Goal: Task Accomplishment & Management: Complete application form

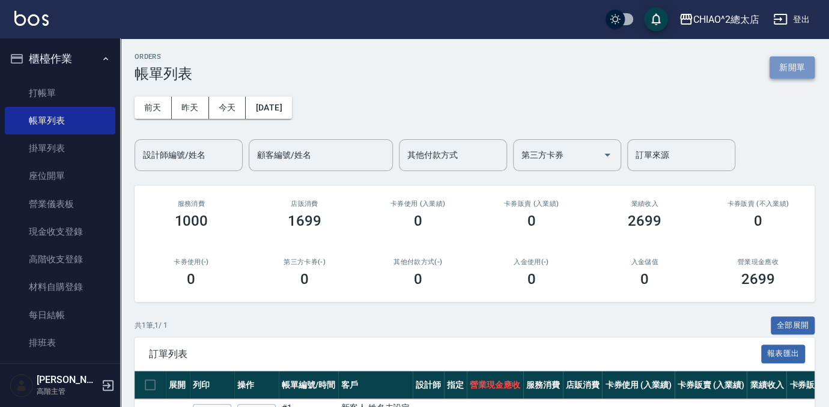
click at [802, 68] on button "新開單" at bounding box center [791, 67] width 45 height 22
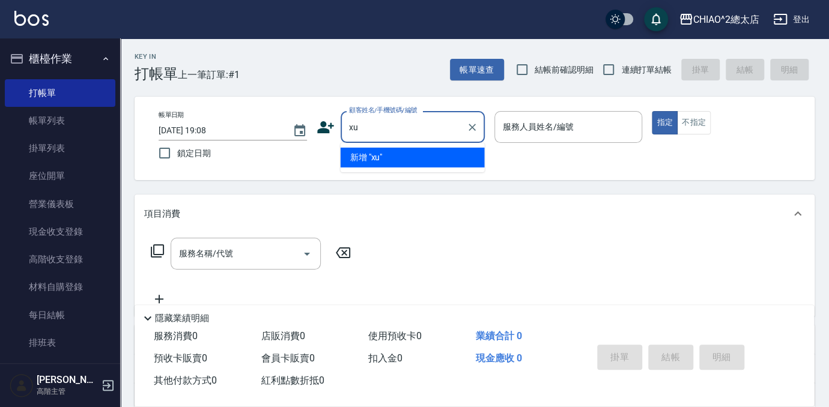
type input "x"
type input "[PERSON_NAME]"
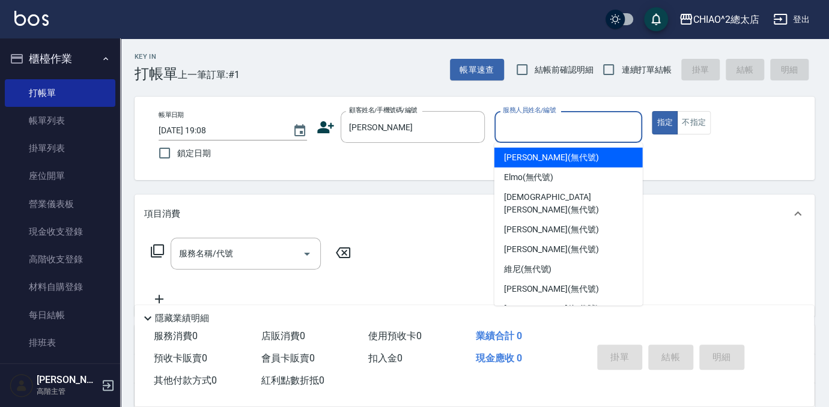
click at [576, 133] on input "服務人員姓名/編號" at bounding box center [568, 126] width 137 height 21
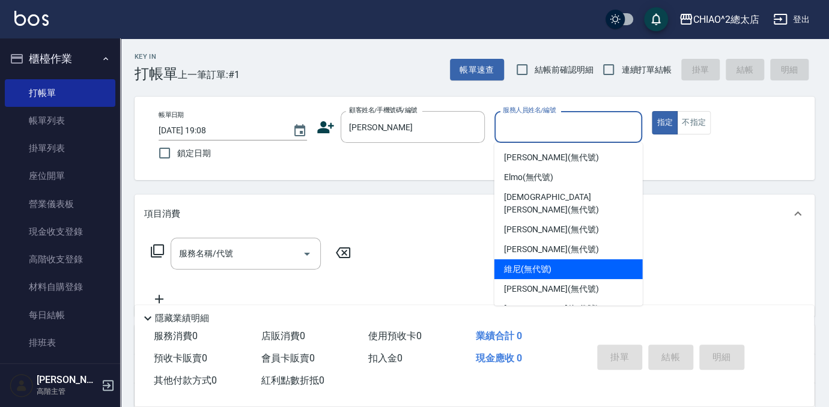
click at [588, 259] on div "維尼 (無代號)" at bounding box center [568, 269] width 148 height 20
type input "維尼(無代號)"
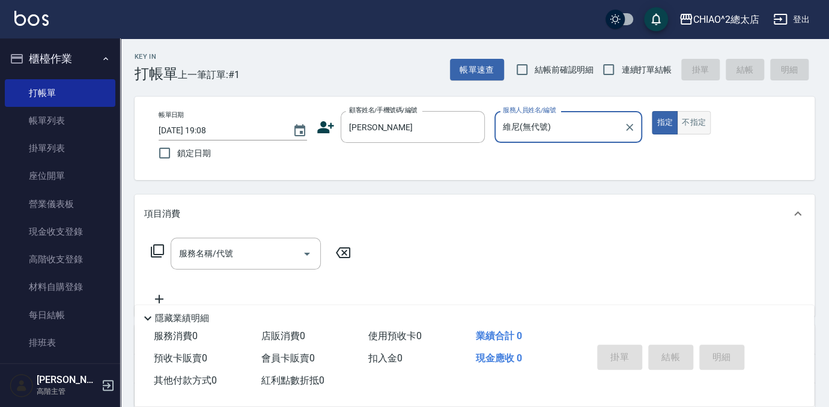
click at [694, 127] on button "不指定" at bounding box center [694, 122] width 34 height 23
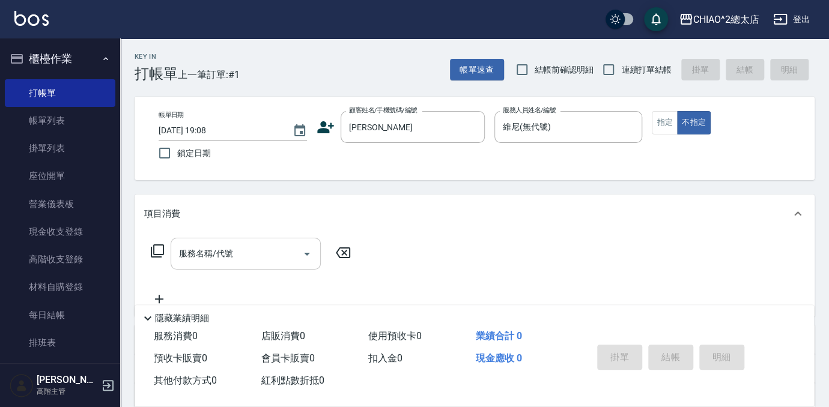
click at [237, 256] on input "服務名稱/代號" at bounding box center [236, 253] width 121 height 21
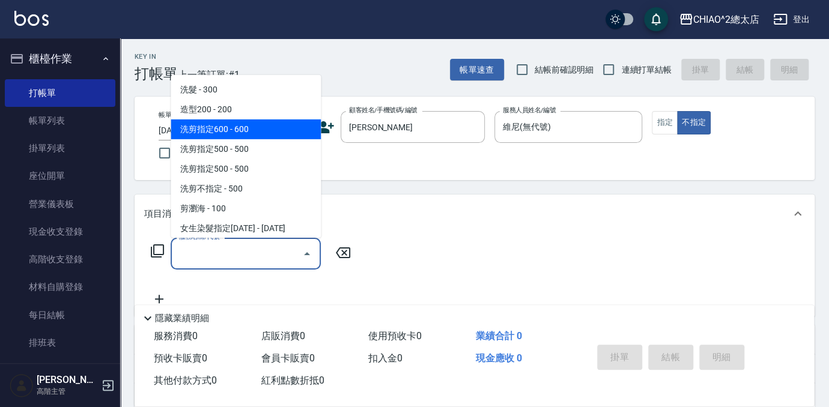
click at [301, 127] on span "洗剪指定600 - 600" at bounding box center [246, 129] width 150 height 20
type input "洗剪指定600(103107)"
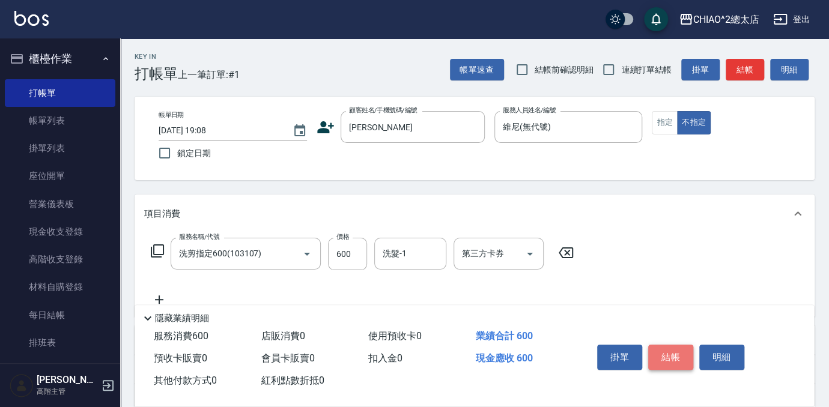
click at [664, 354] on button "結帳" at bounding box center [670, 357] width 45 height 25
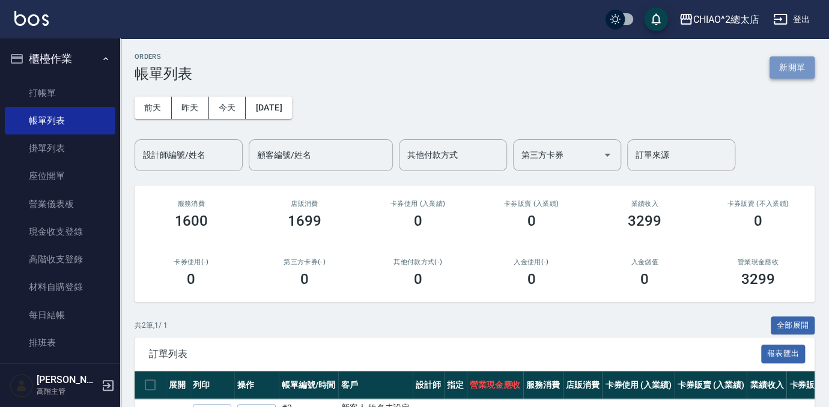
click at [797, 70] on button "新開單" at bounding box center [791, 67] width 45 height 22
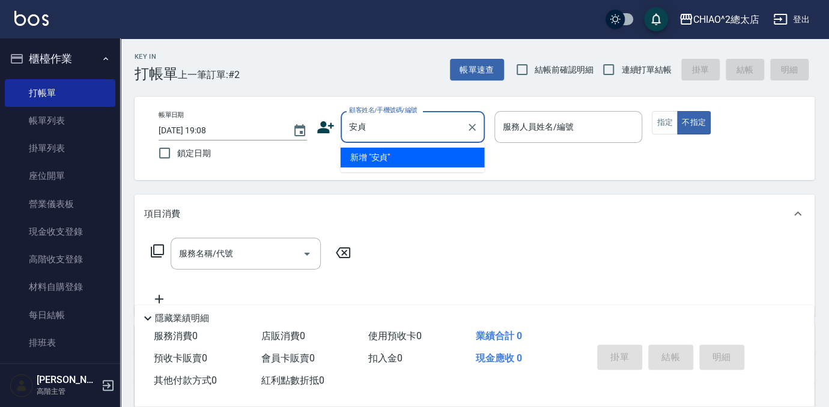
type input "安貞"
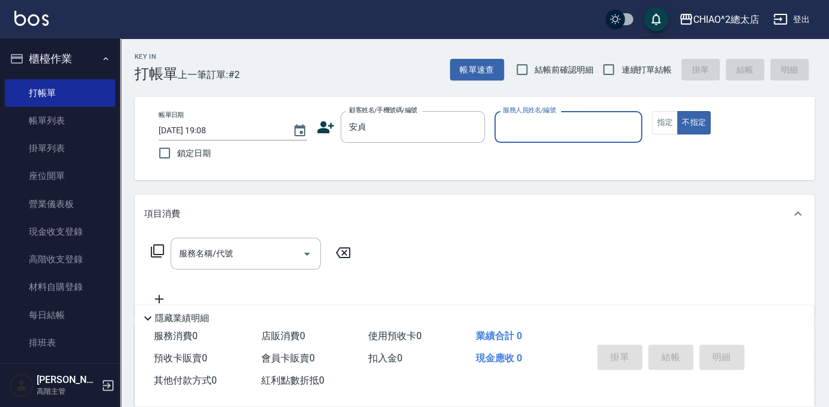
click at [530, 129] on input "服務人員姓名/編號" at bounding box center [568, 126] width 137 height 21
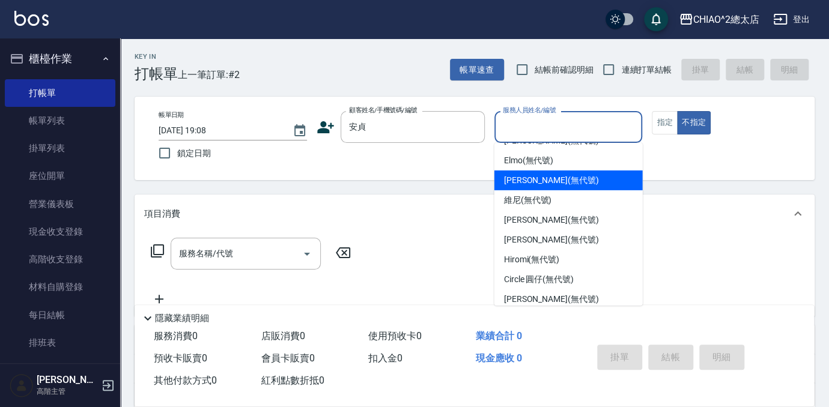
scroll to position [44, 0]
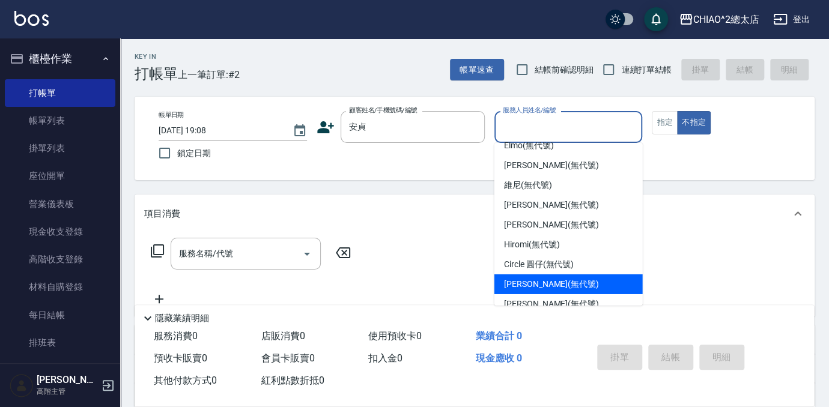
click at [581, 274] on div "[PERSON_NAME] (無代號)" at bounding box center [568, 284] width 148 height 20
type input "[PERSON_NAME](無代號)"
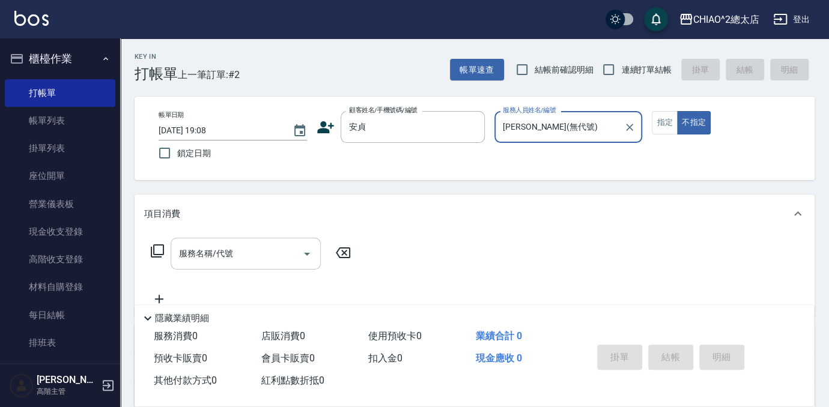
click at [246, 250] on input "服務名稱/代號" at bounding box center [236, 253] width 121 height 21
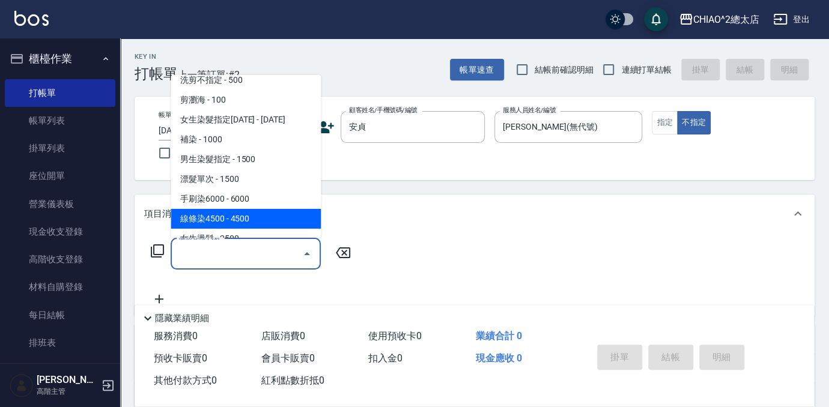
scroll to position [163, 0]
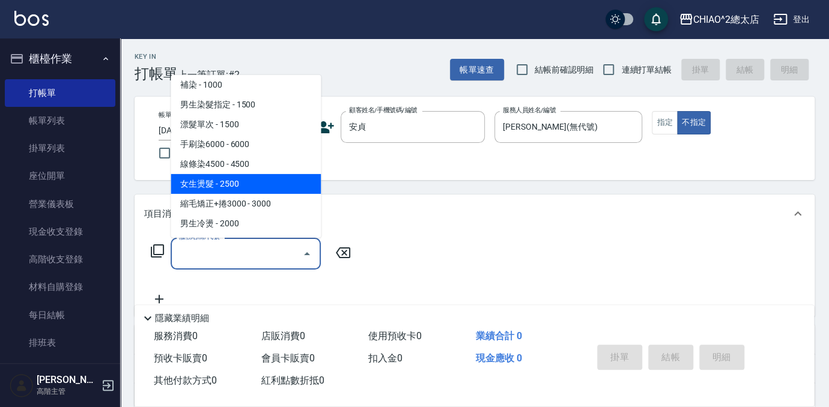
click at [269, 178] on span "女生燙髮 - 2500" at bounding box center [246, 184] width 150 height 20
type input "女生燙髮(103122)"
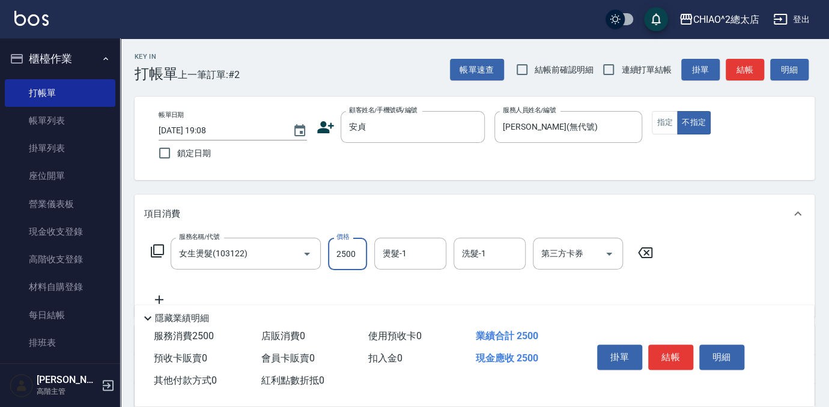
click at [358, 253] on input "2500" at bounding box center [347, 254] width 39 height 32
type input "1800"
click at [678, 353] on button "結帳" at bounding box center [670, 357] width 45 height 25
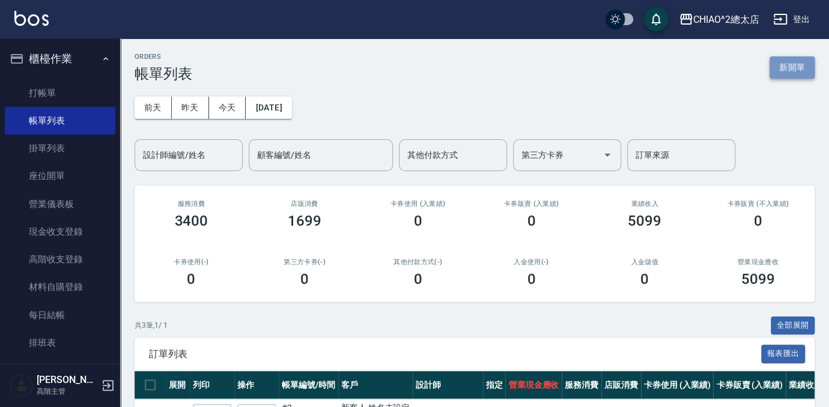
click at [798, 65] on button "新開單" at bounding box center [791, 67] width 45 height 22
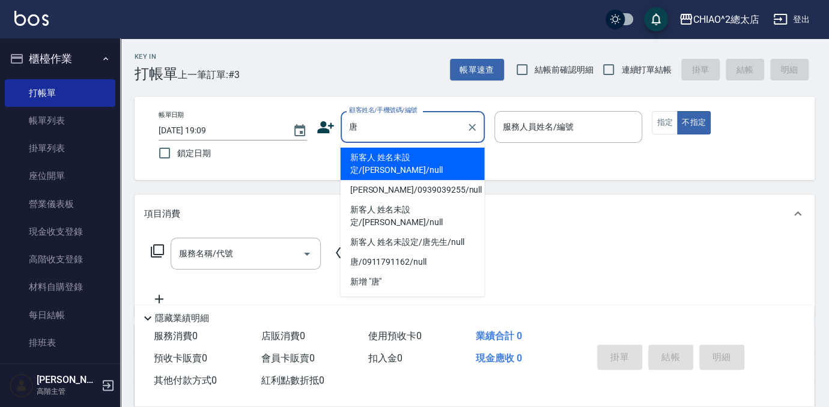
click at [430, 154] on li "新客人 姓名未設定/[PERSON_NAME]/null" at bounding box center [412, 164] width 144 height 32
type input "新客人 姓名未設定/[PERSON_NAME]/null"
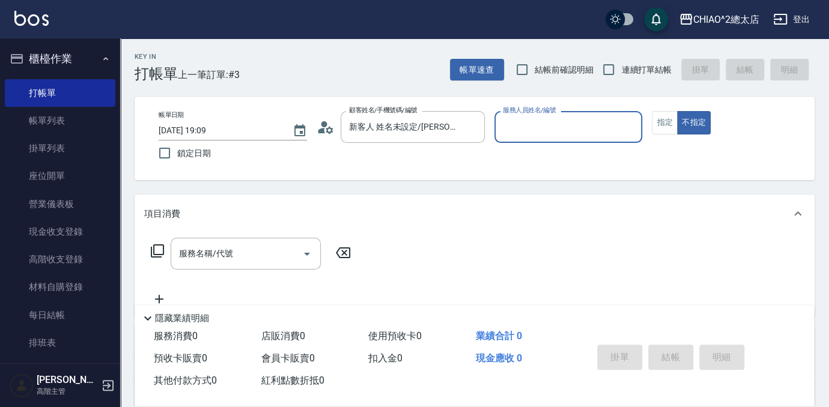
click at [596, 125] on input "服務人員姓名/編號" at bounding box center [568, 126] width 137 height 21
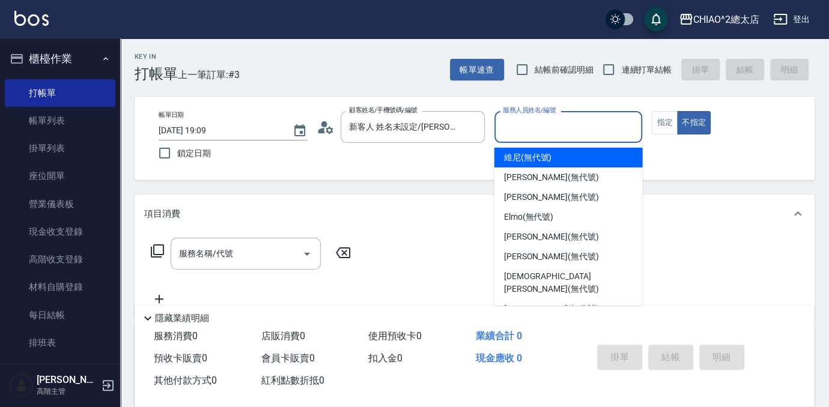
click at [578, 150] on div "維尼 (無代號)" at bounding box center [568, 158] width 148 height 20
type input "維尼(無代號)"
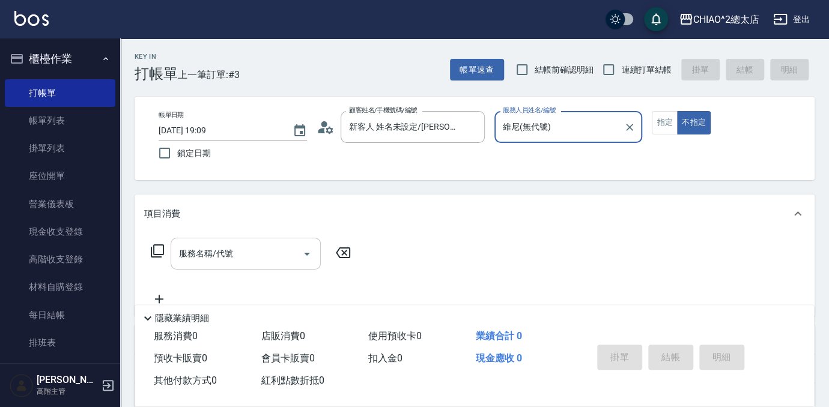
click at [228, 256] on div "服務名稱/代號 服務名稱/代號" at bounding box center [246, 254] width 150 height 32
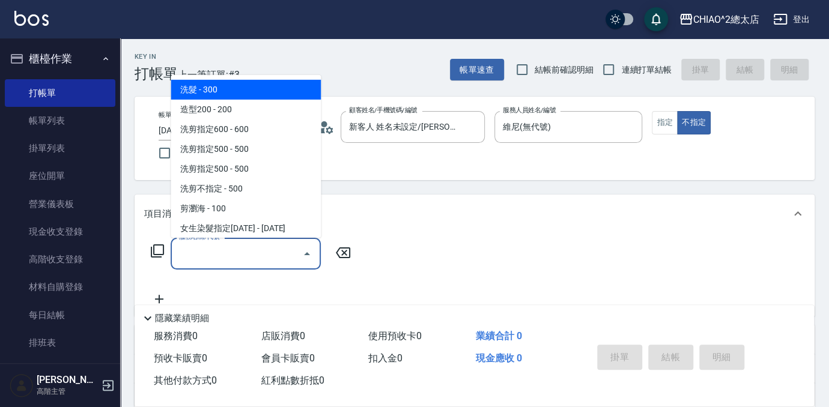
click at [301, 90] on span "洗髮 - 300" at bounding box center [246, 90] width 150 height 20
type input "洗髮(103103)"
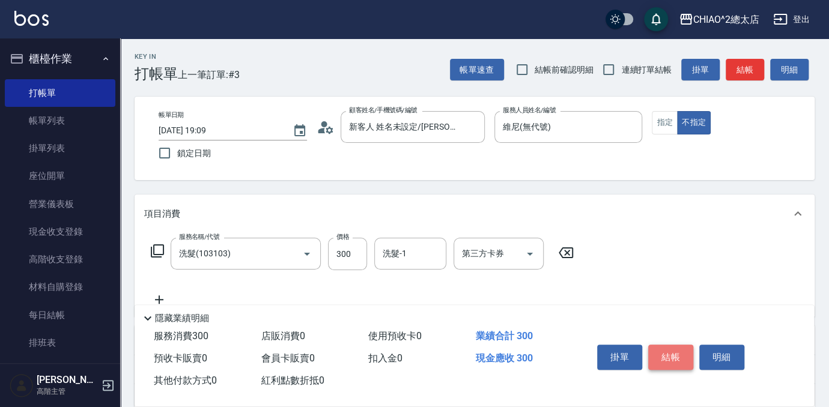
click at [674, 356] on button "結帳" at bounding box center [670, 357] width 45 height 25
